Goal: Task Accomplishment & Management: Complete application form

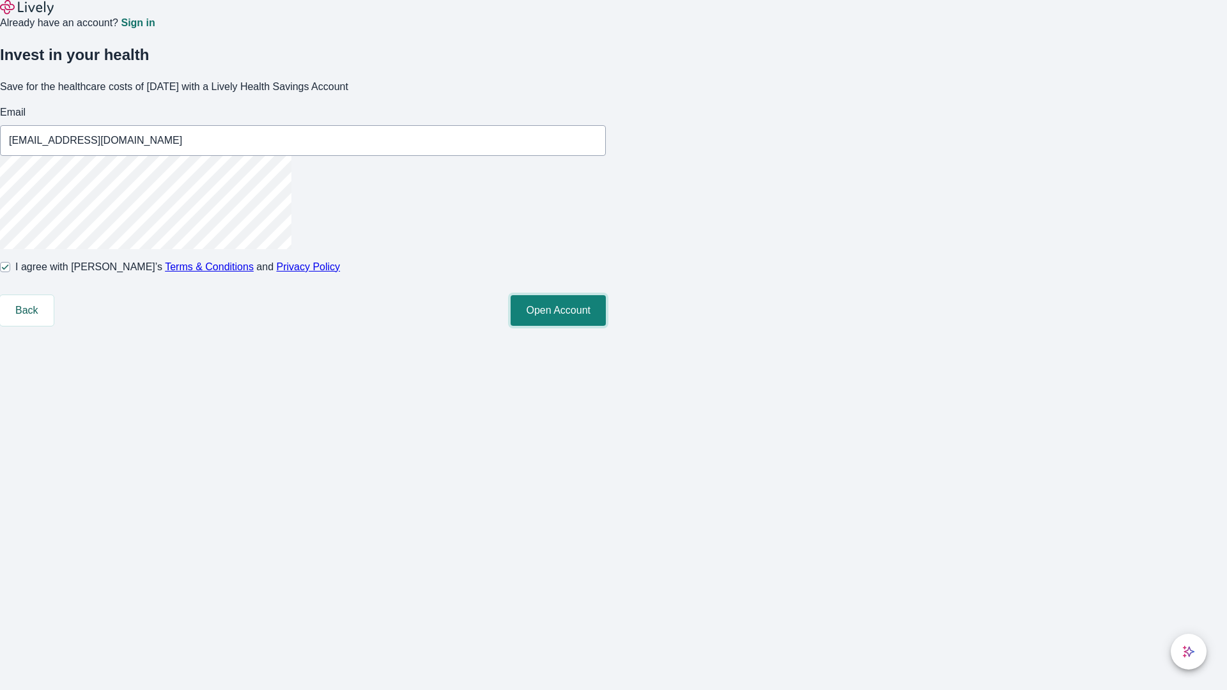
click at [606, 326] on button "Open Account" at bounding box center [558, 310] width 95 height 31
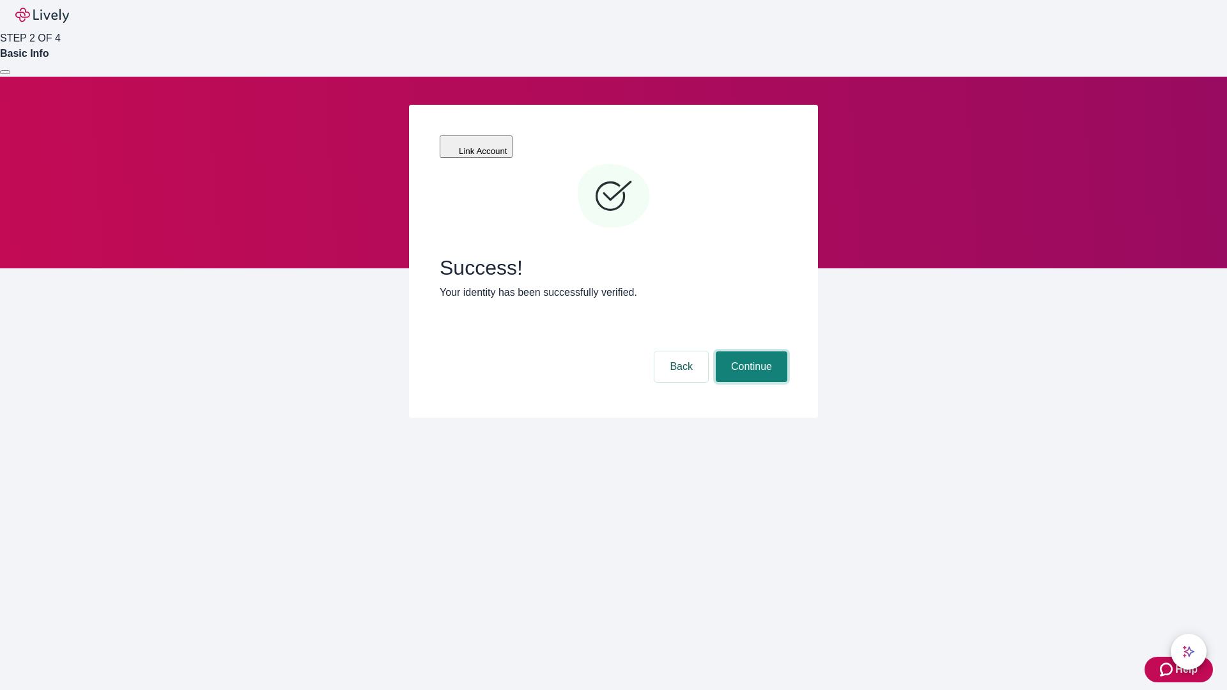
click at [750, 352] on button "Continue" at bounding box center [752, 367] width 72 height 31
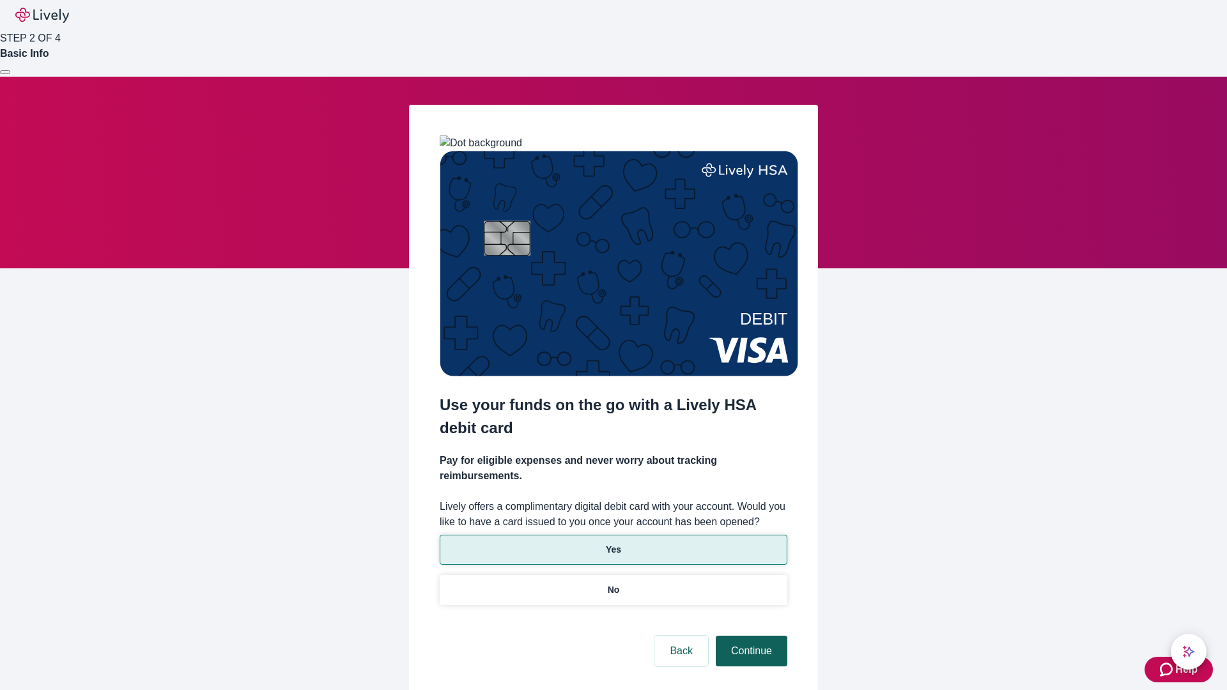
click at [613, 543] on p "Yes" at bounding box center [613, 549] width 15 height 13
click at [750, 636] on button "Continue" at bounding box center [752, 651] width 72 height 31
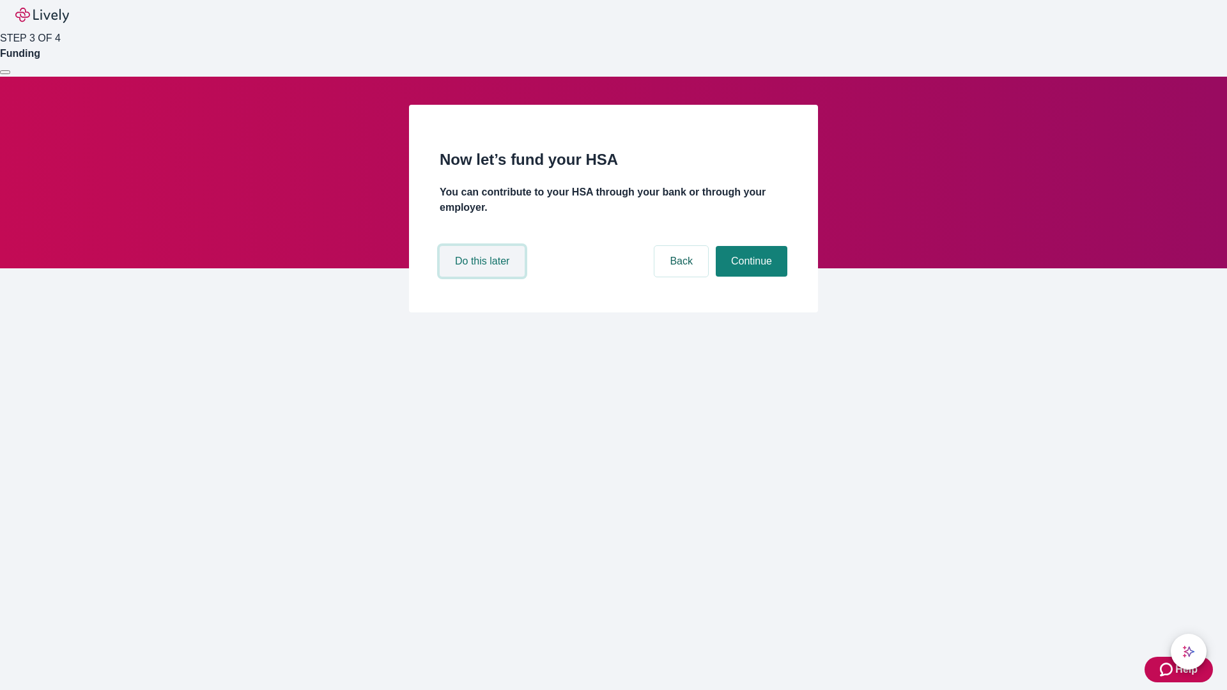
click at [484, 277] on button "Do this later" at bounding box center [482, 261] width 85 height 31
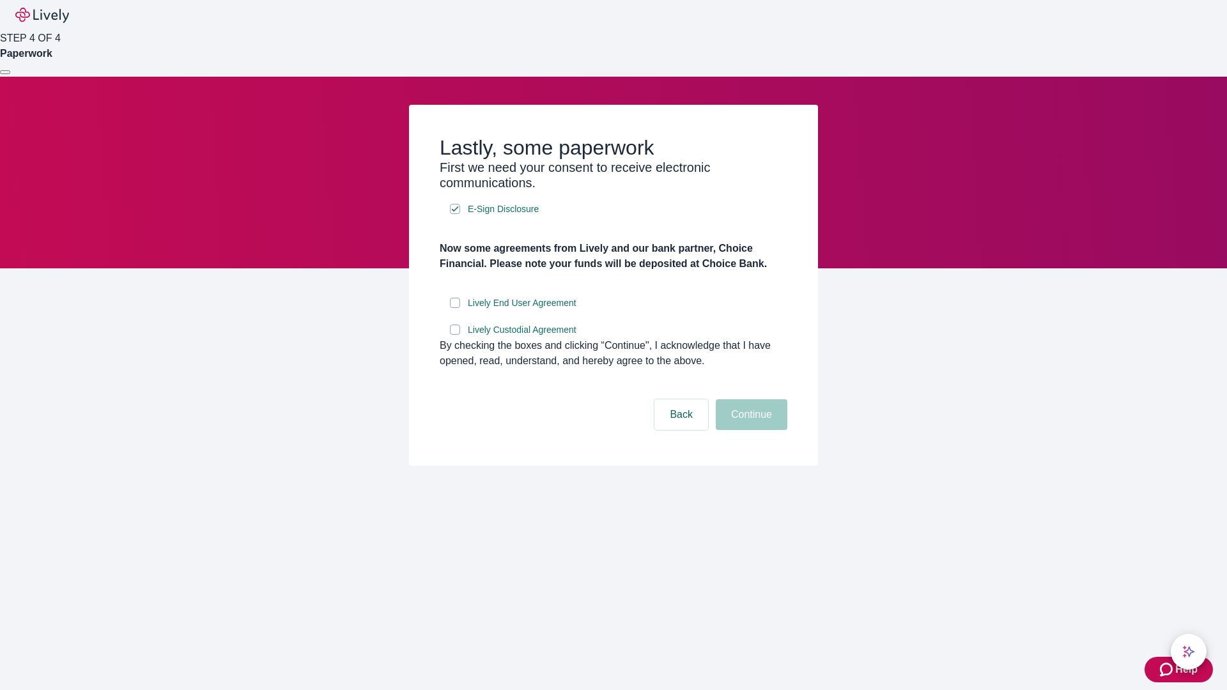
click at [455, 308] on input "Lively End User Agreement" at bounding box center [455, 303] width 10 height 10
checkbox input "true"
click at [455, 335] on input "Lively Custodial Agreement" at bounding box center [455, 330] width 10 height 10
checkbox input "true"
click at [750, 430] on button "Continue" at bounding box center [752, 414] width 72 height 31
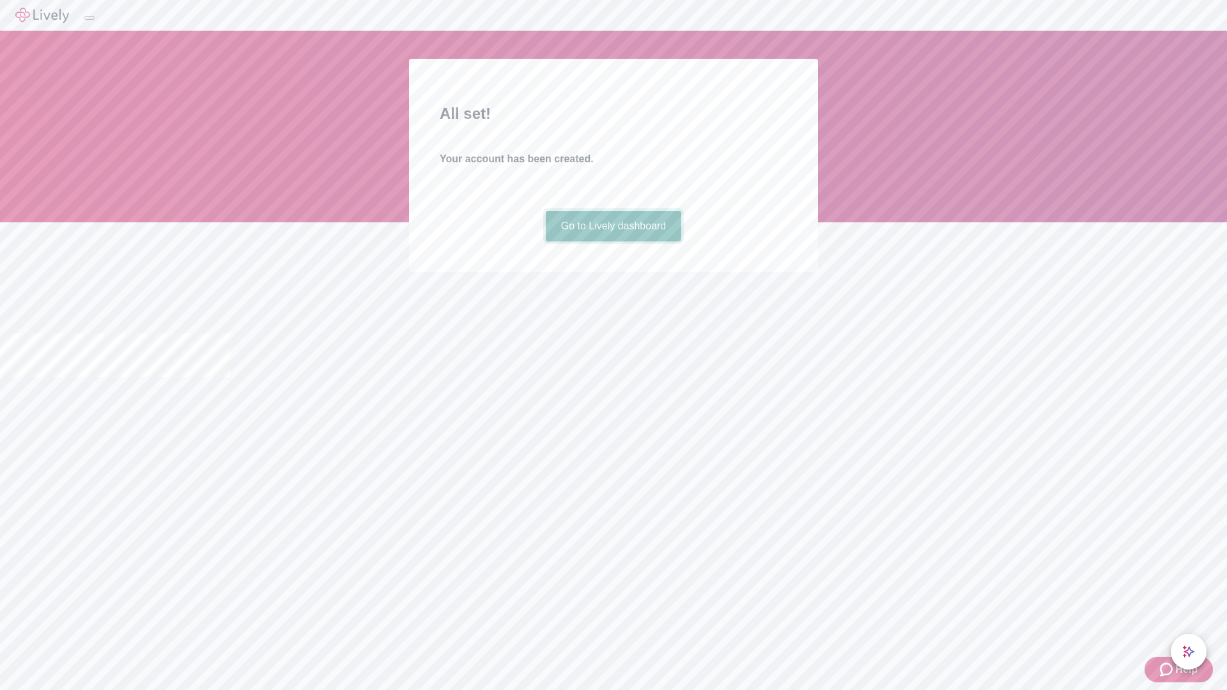
click at [613, 242] on link "Go to Lively dashboard" at bounding box center [614, 226] width 136 height 31
